Goal: Information Seeking & Learning: Compare options

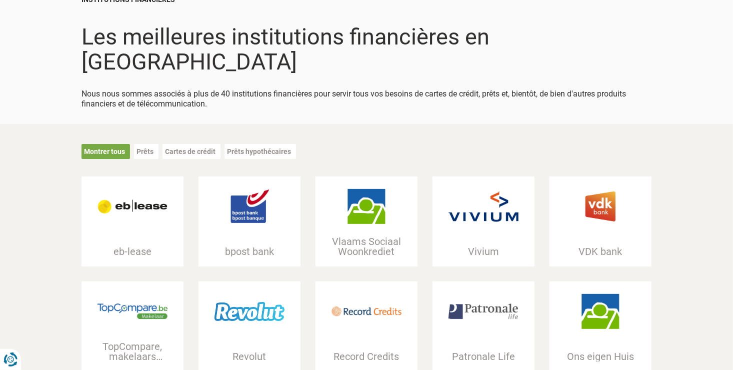
scroll to position [100, 0]
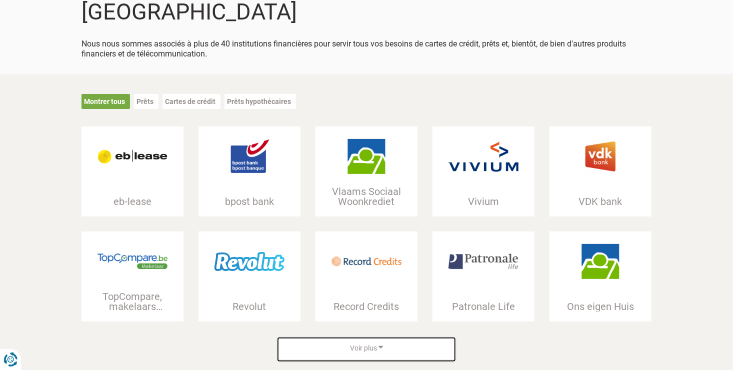
click at [374, 343] on span "Voir plus" at bounding box center [363, 348] width 27 height 10
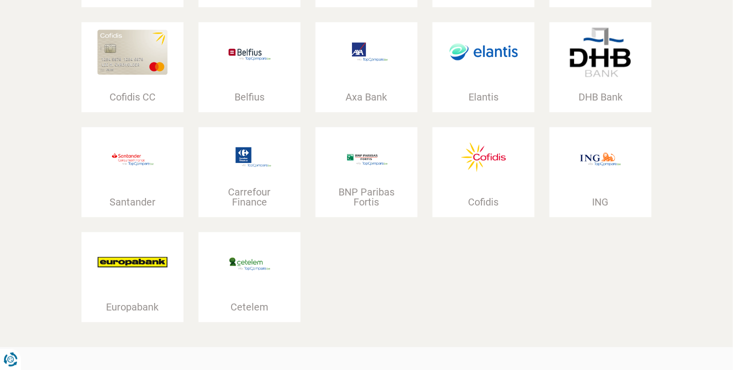
scroll to position [1149, 0]
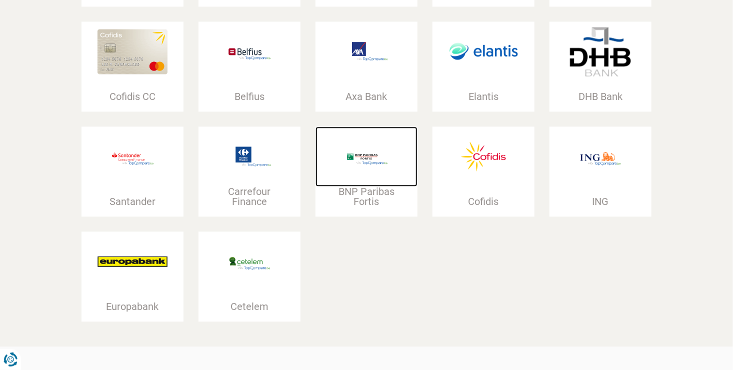
click at [377, 153] on img at bounding box center [366, 156] width 70 height 44
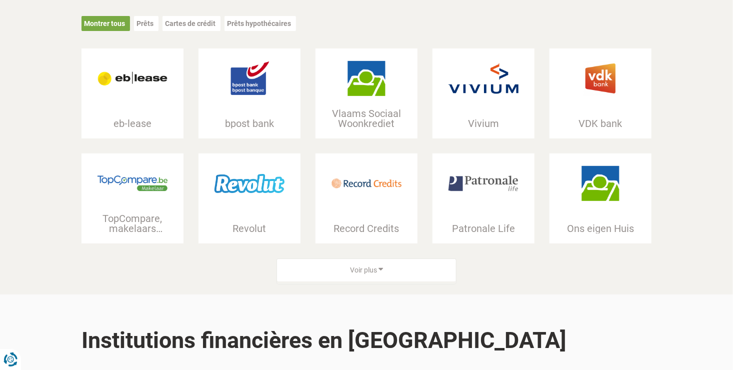
scroll to position [200, 0]
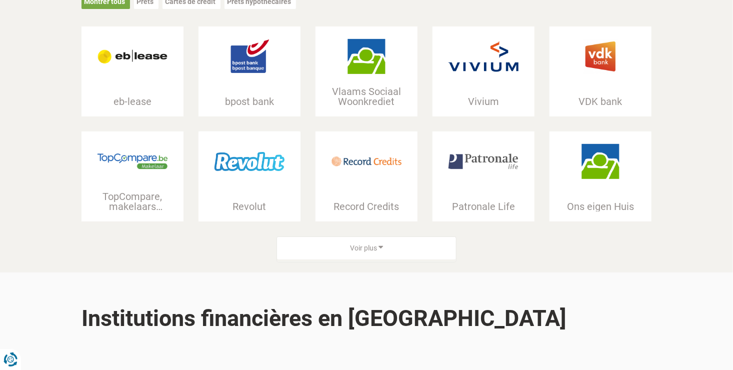
click at [259, 147] on div at bounding box center [249, 161] width 102 height 60
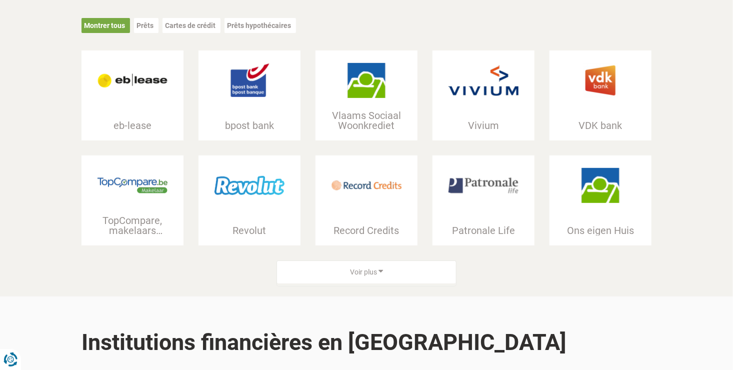
scroll to position [150, 0]
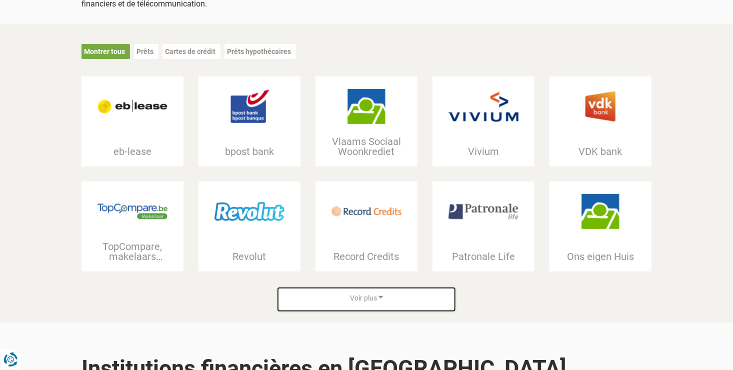
click at [376, 293] on span "Voir plus" at bounding box center [363, 298] width 27 height 10
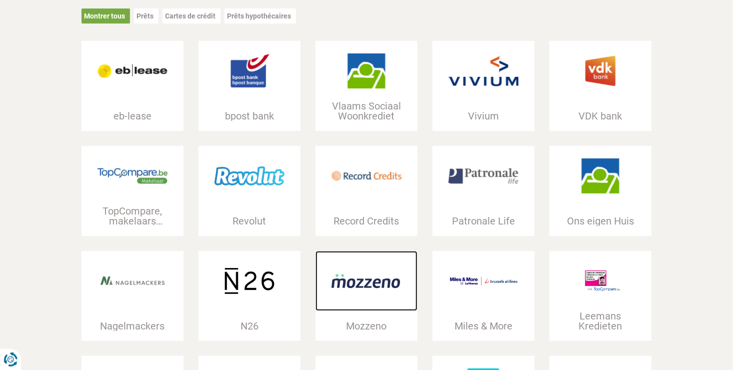
click at [375, 277] on div at bounding box center [366, 281] width 102 height 60
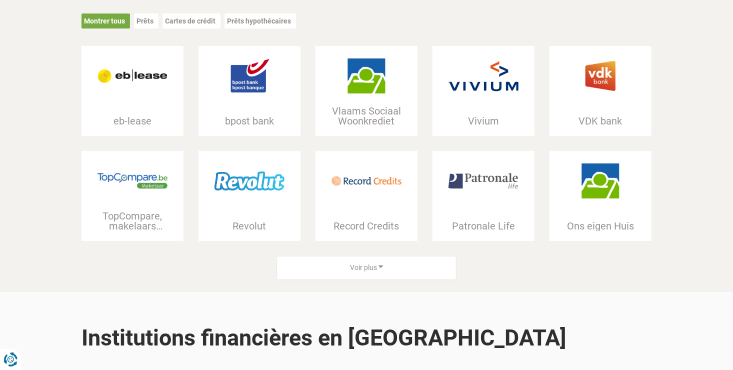
scroll to position [200, 0]
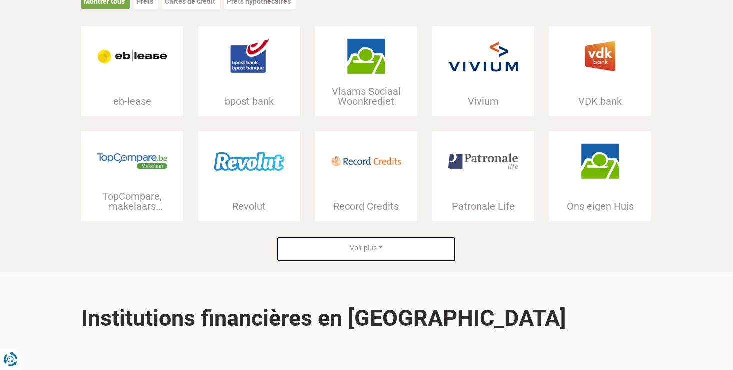
click at [361, 243] on span "Voir plus" at bounding box center [363, 248] width 27 height 10
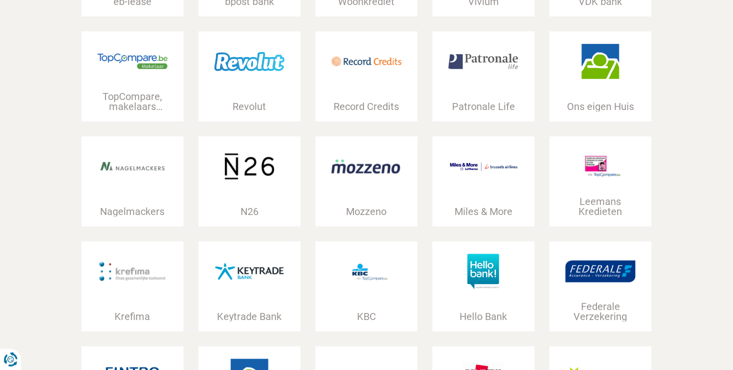
scroll to position [350, 0]
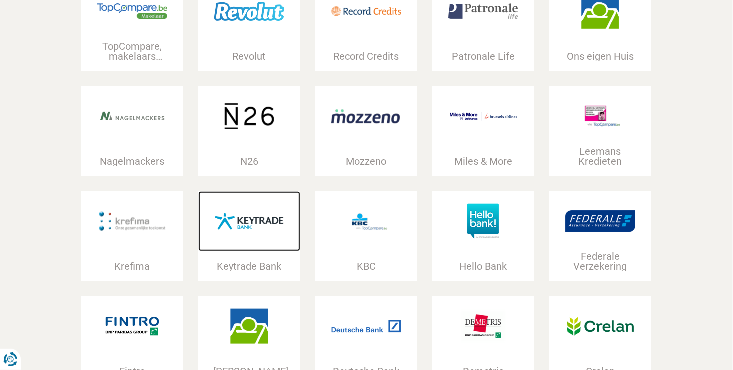
click at [248, 208] on img at bounding box center [249, 221] width 70 height 35
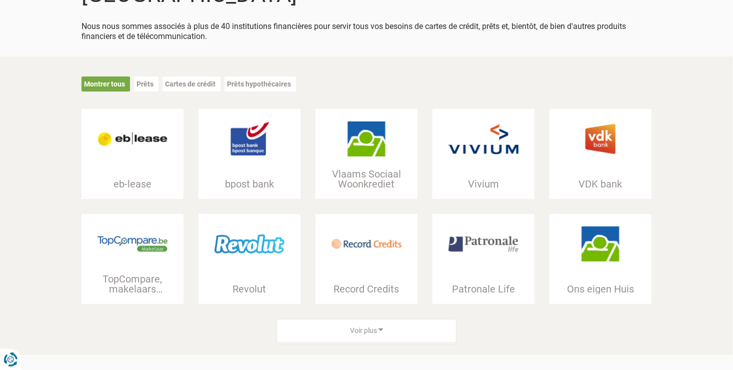
scroll to position [100, 0]
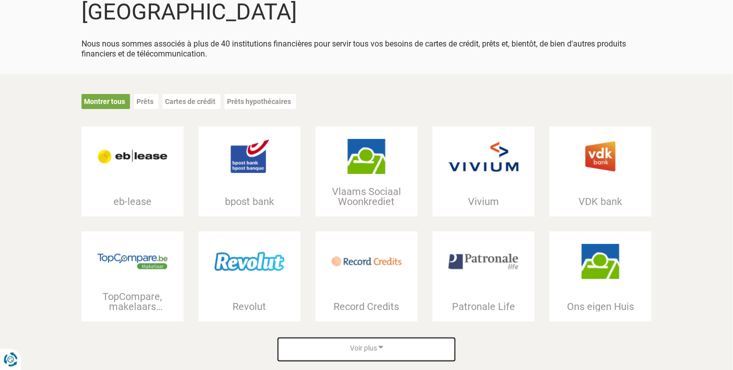
click at [376, 343] on span "Voir plus" at bounding box center [363, 348] width 27 height 10
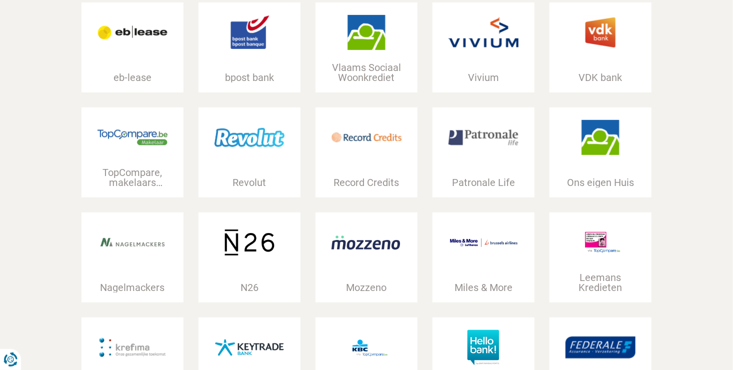
scroll to position [250, 0]
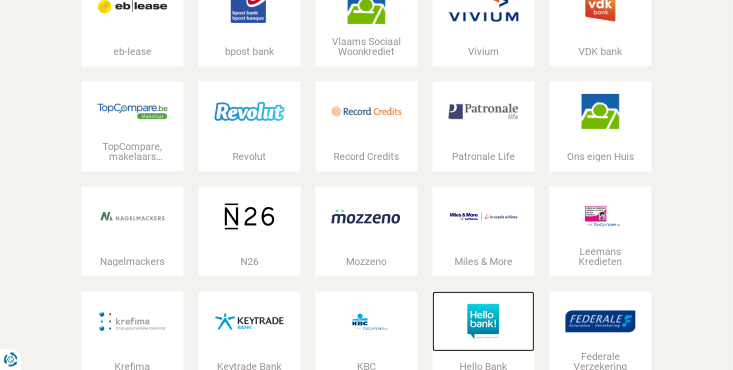
click at [480, 304] on img at bounding box center [483, 321] width 70 height 35
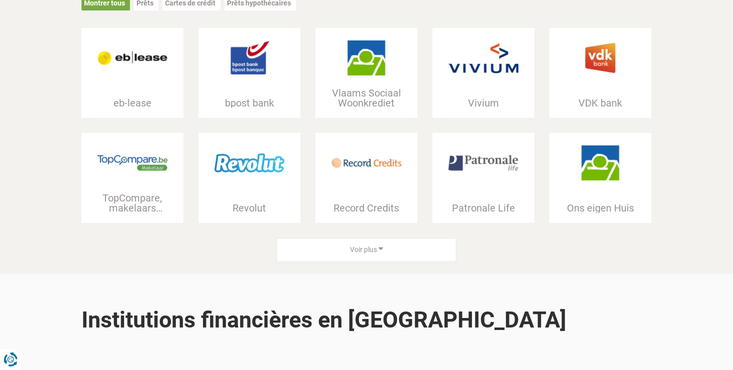
scroll to position [200, 0]
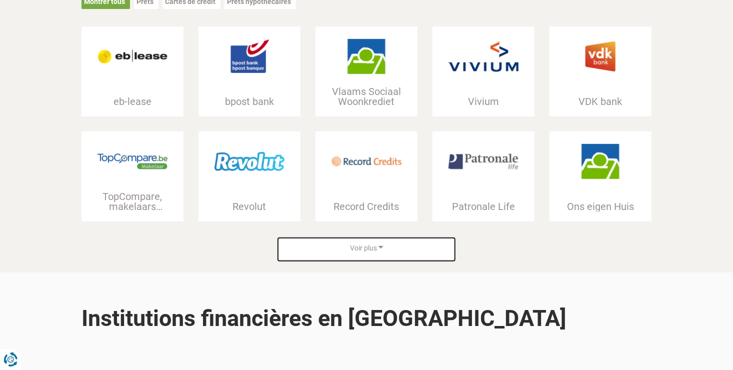
click at [352, 243] on span "Voir plus" at bounding box center [363, 248] width 27 height 10
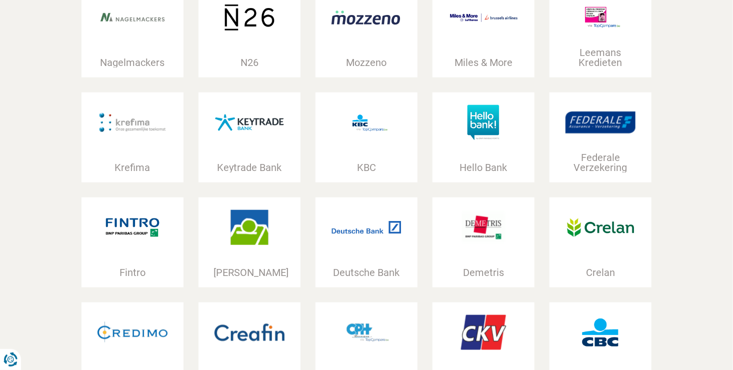
scroll to position [450, 0]
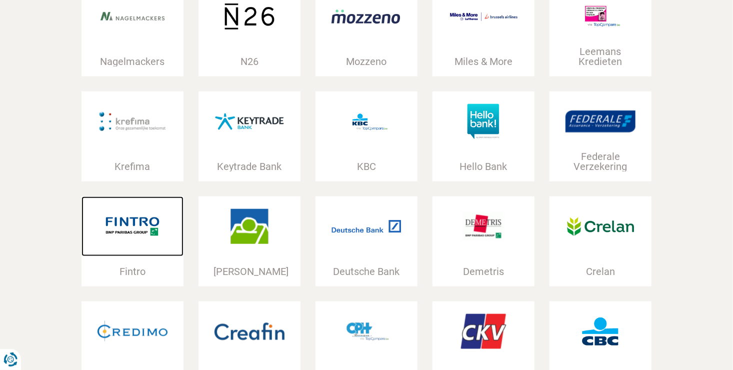
click at [132, 227] on div at bounding box center [132, 226] width 102 height 60
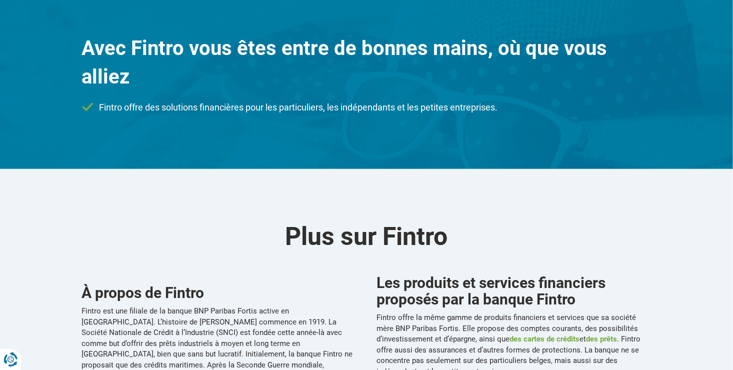
scroll to position [300, 0]
